Goal: Information Seeking & Learning: Learn about a topic

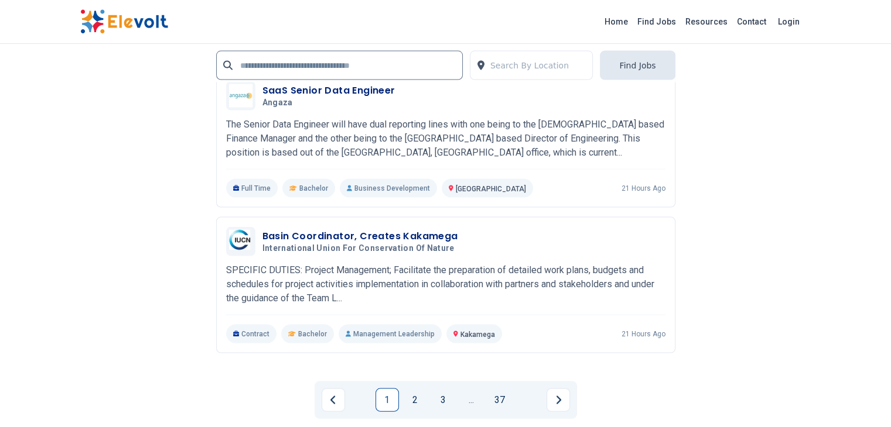
scroll to position [2401, 0]
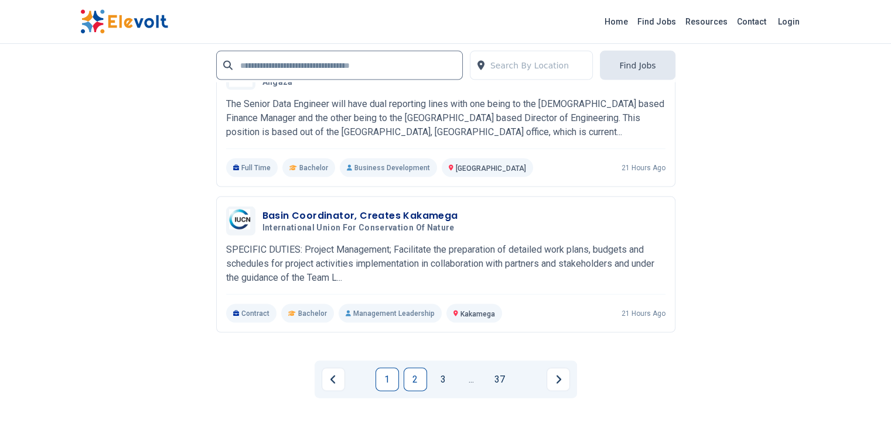
click at [420, 368] on link "2" at bounding box center [414, 379] width 23 height 23
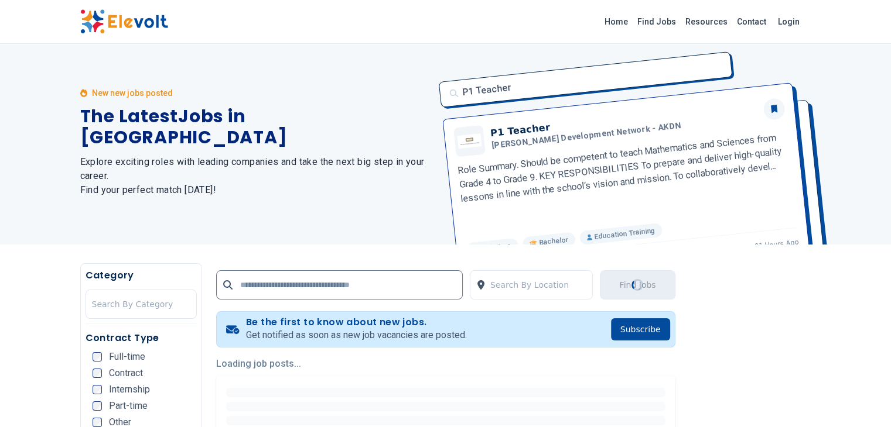
scroll to position [0, 0]
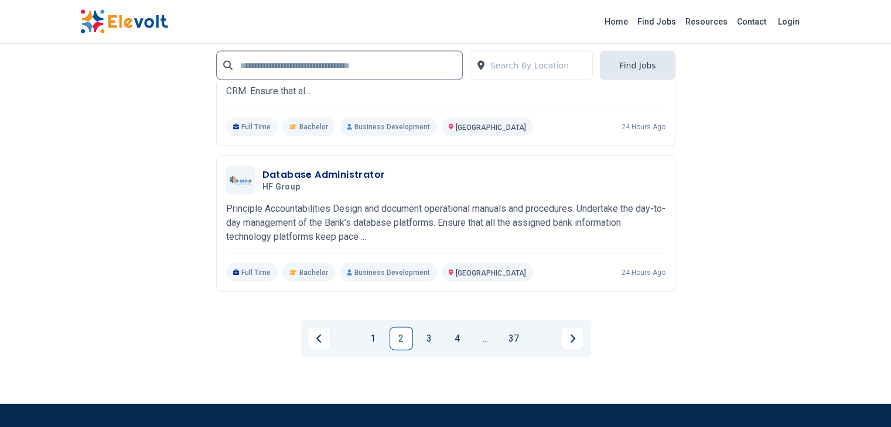
scroll to position [2518, 0]
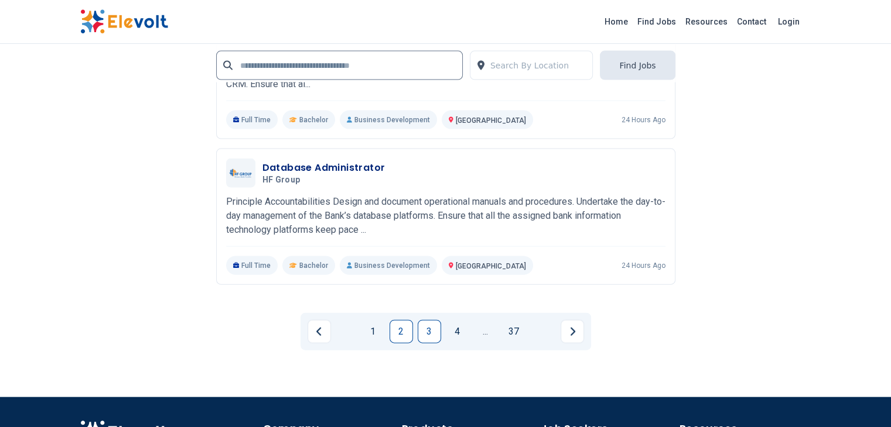
click at [424, 320] on link "3" at bounding box center [428, 331] width 23 height 23
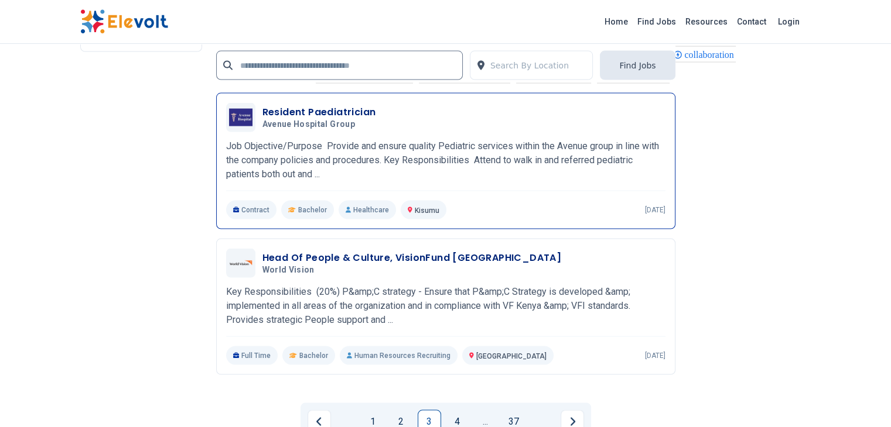
scroll to position [2401, 0]
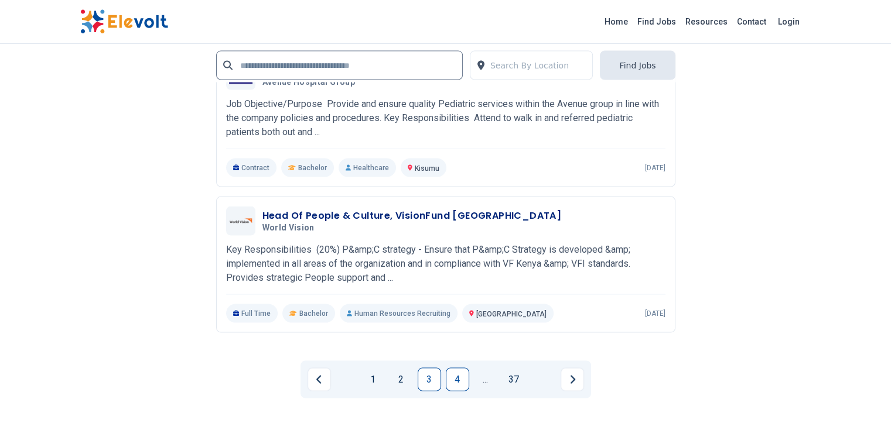
click at [456, 368] on link "4" at bounding box center [457, 379] width 23 height 23
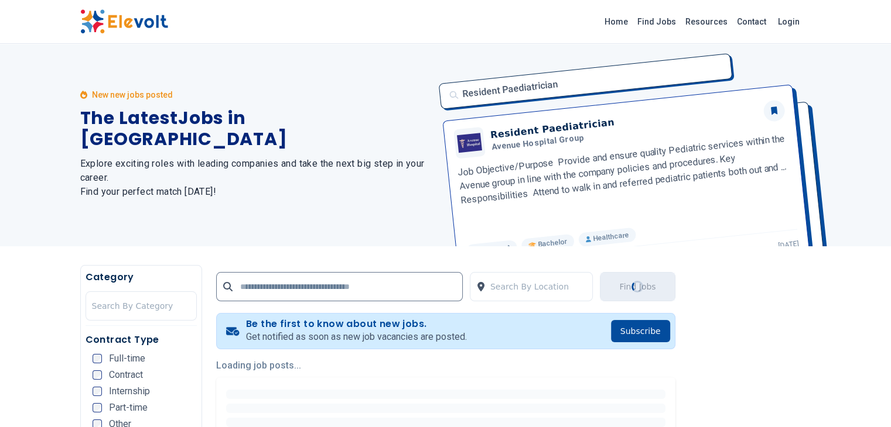
scroll to position [0, 0]
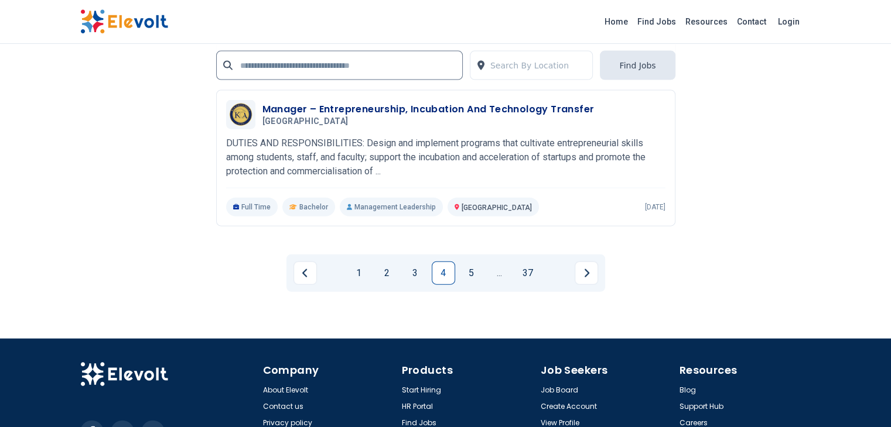
scroll to position [2693, 0]
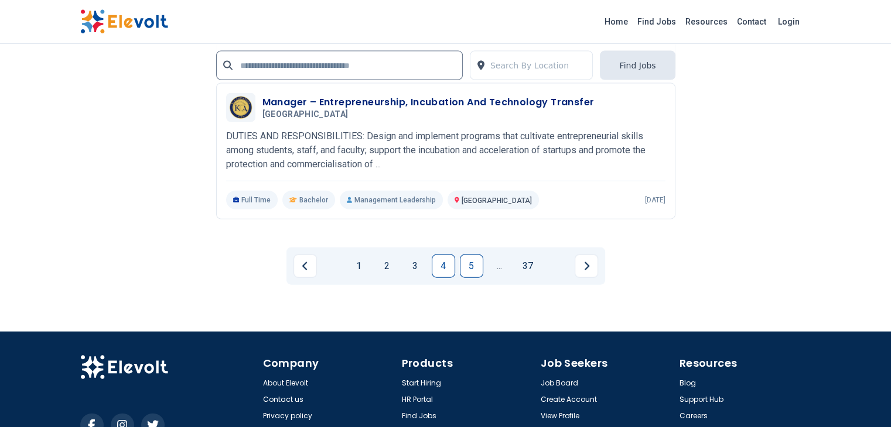
click at [468, 255] on link "5" at bounding box center [471, 266] width 23 height 23
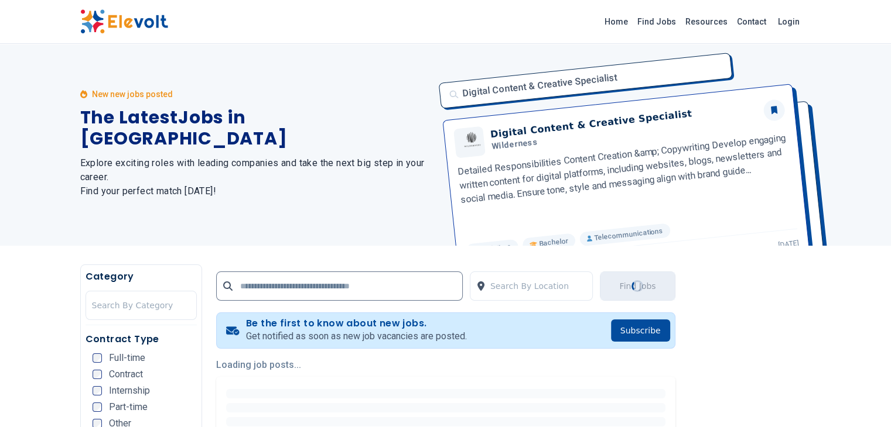
scroll to position [0, 0]
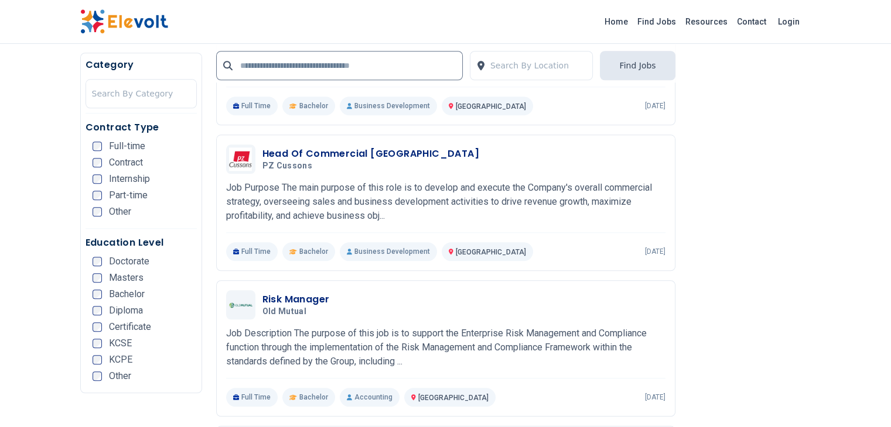
scroll to position [1201, 0]
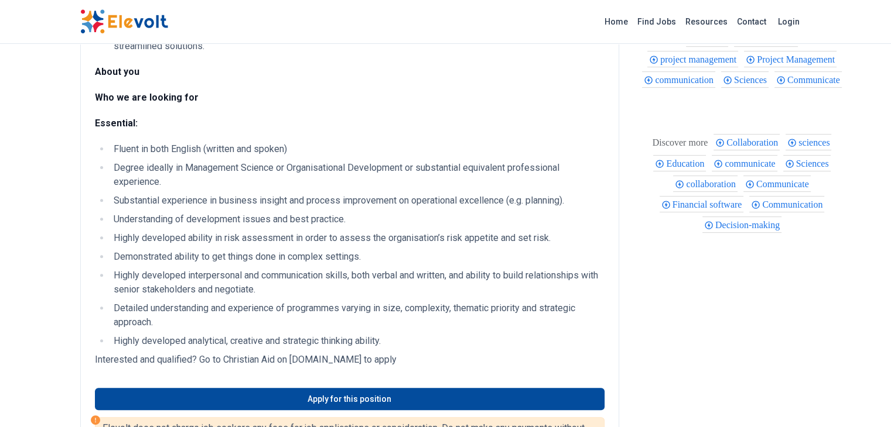
scroll to position [410, 0]
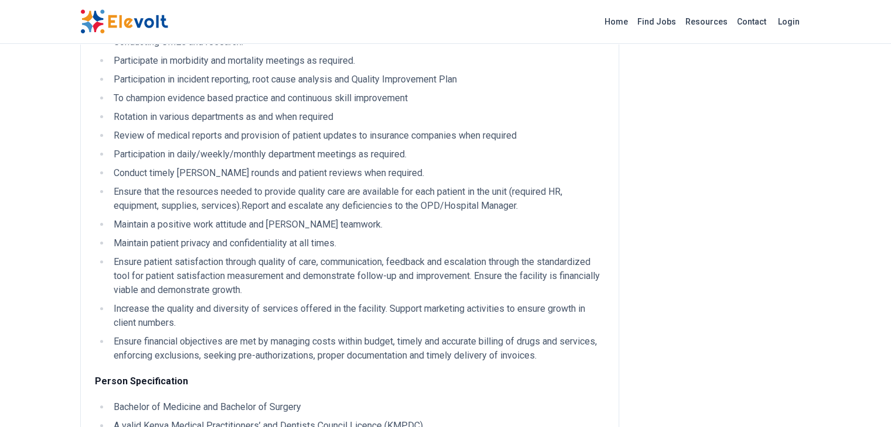
scroll to position [527, 0]
